Goal: Find specific page/section: Find specific page/section

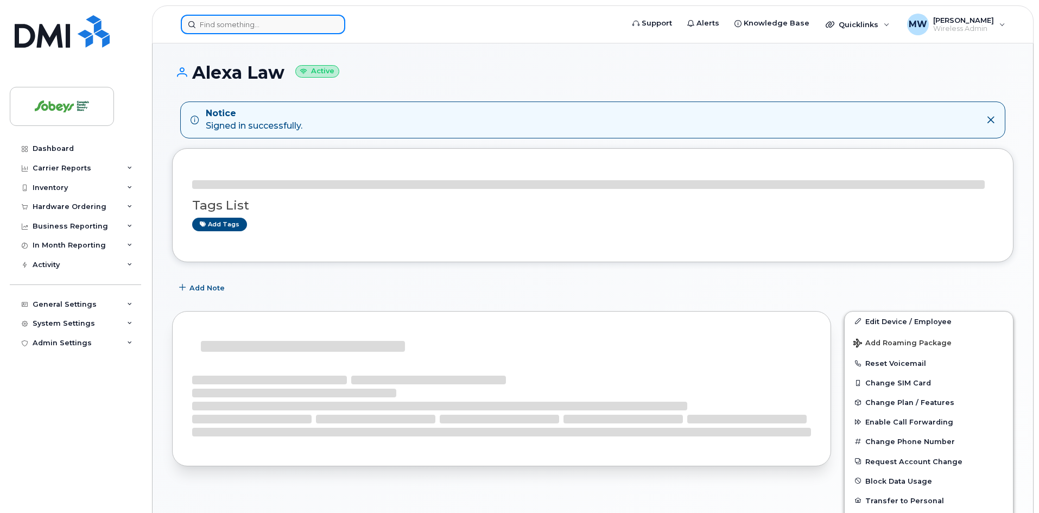
click at [277, 23] on input at bounding box center [263, 25] width 164 height 20
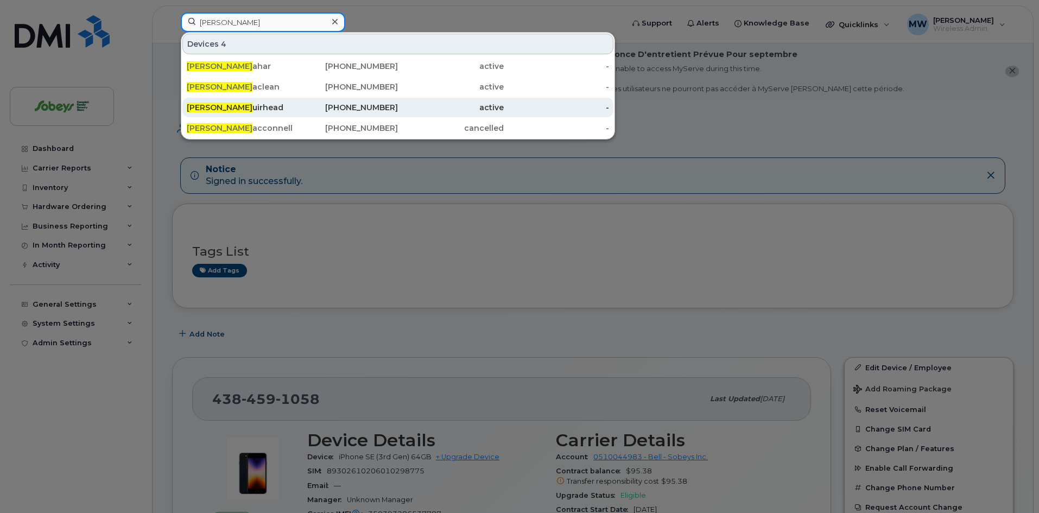
type input "[PERSON_NAME]"
click at [234, 109] on div "[PERSON_NAME]" at bounding box center [240, 107] width 106 height 11
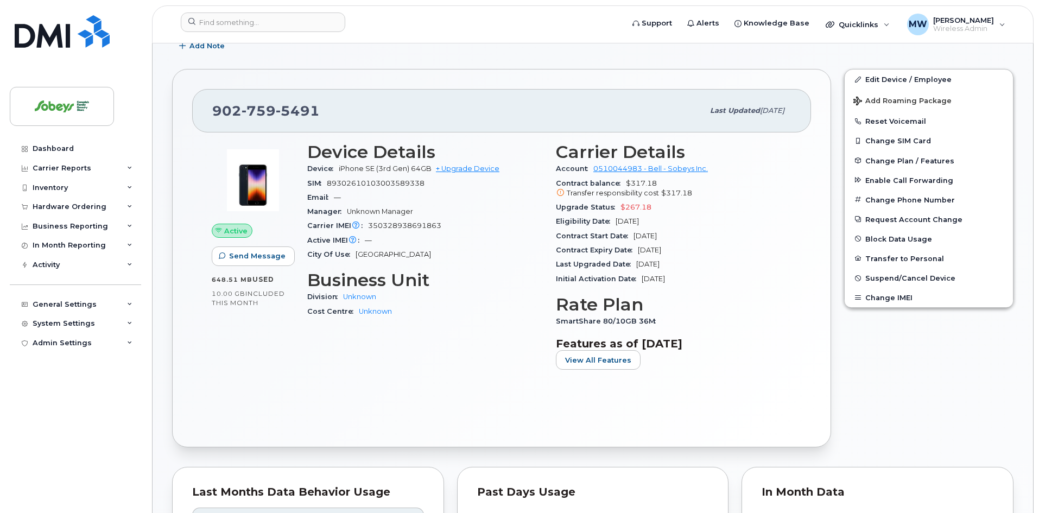
scroll to position [217, 0]
